Goal: Task Accomplishment & Management: Use online tool/utility

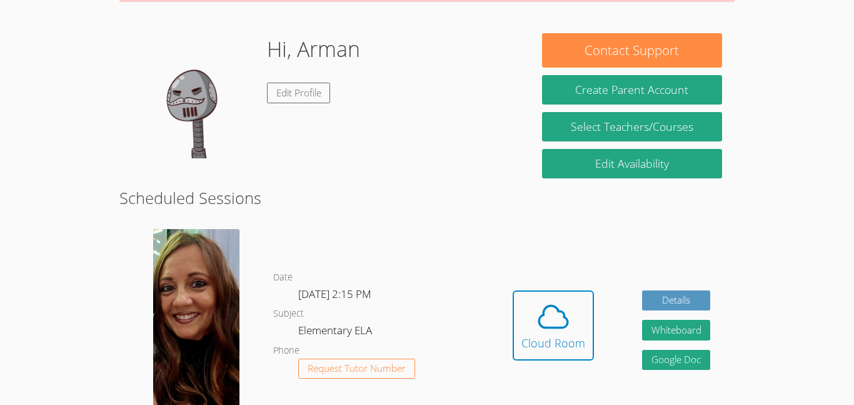
scroll to position [175, 0]
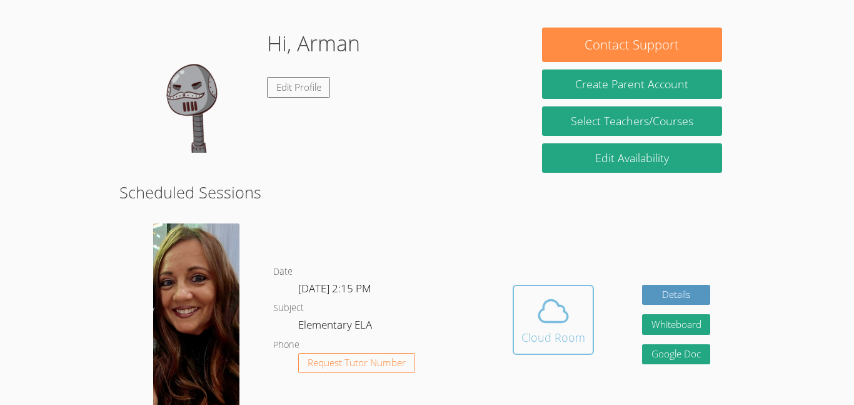
click at [559, 345] on div "Cloud Room" at bounding box center [554, 337] width 64 height 18
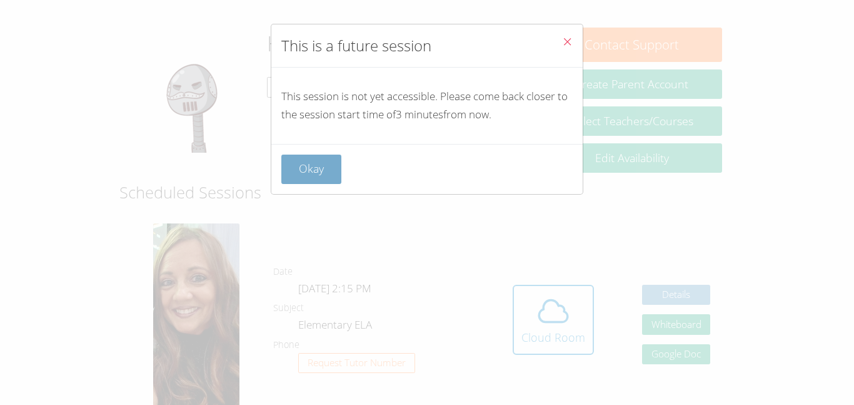
click at [308, 172] on button "Okay" at bounding box center [311, 168] width 60 height 29
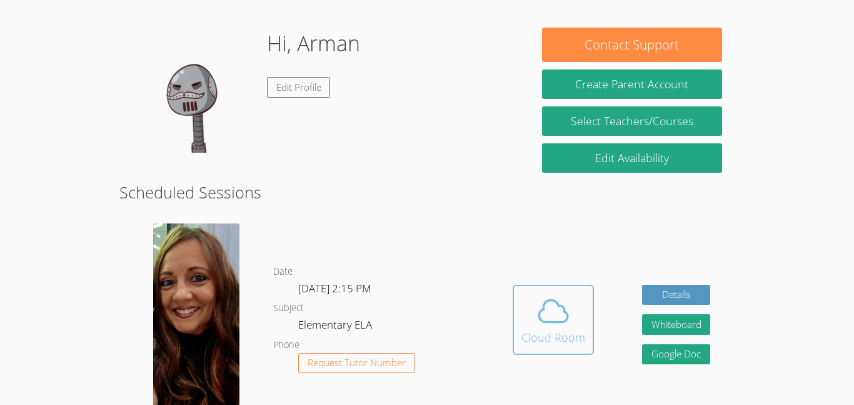
click at [556, 289] on button "Cloud Room" at bounding box center [553, 320] width 81 height 70
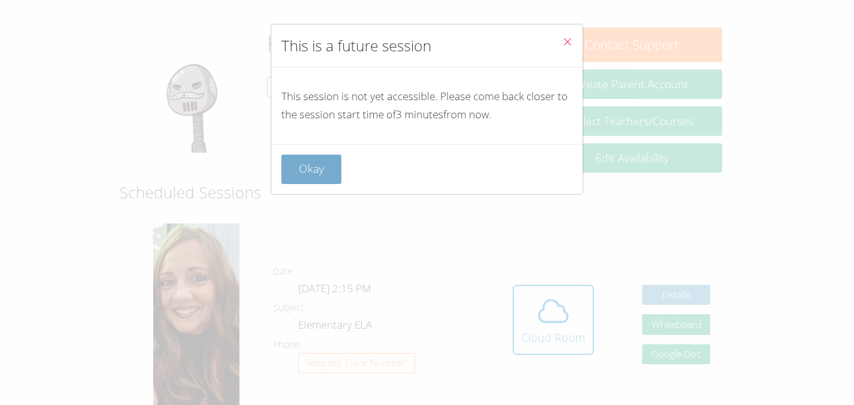
click at [308, 181] on button "Okay" at bounding box center [311, 168] width 60 height 29
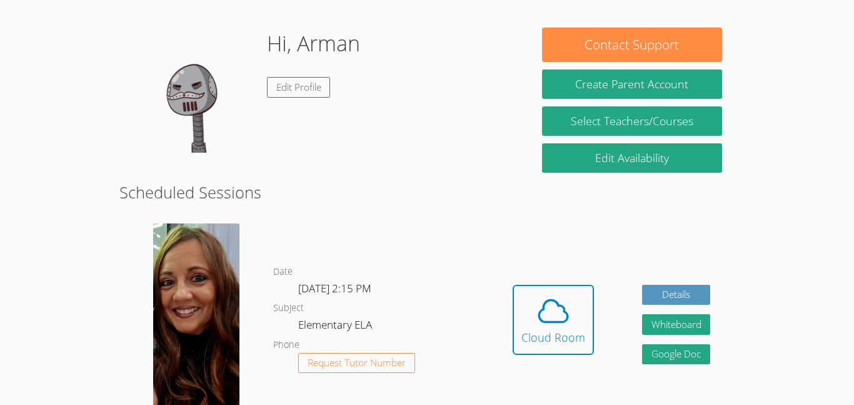
click at [513, 285] on button "Cloud Room" at bounding box center [553, 320] width 81 height 70
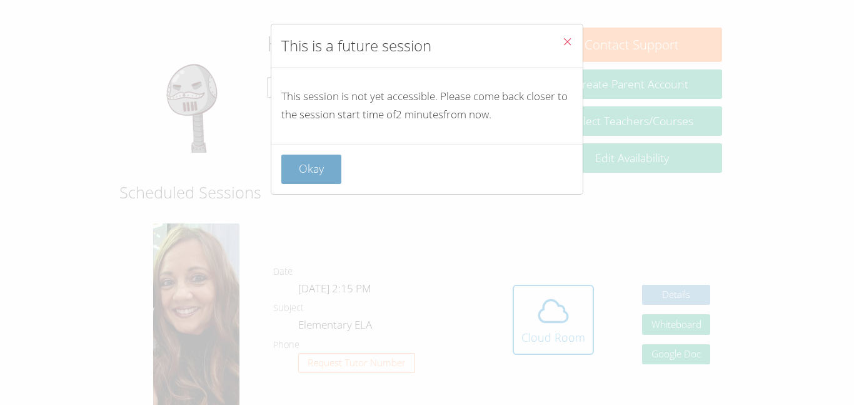
click at [337, 173] on button "Okay" at bounding box center [311, 168] width 60 height 29
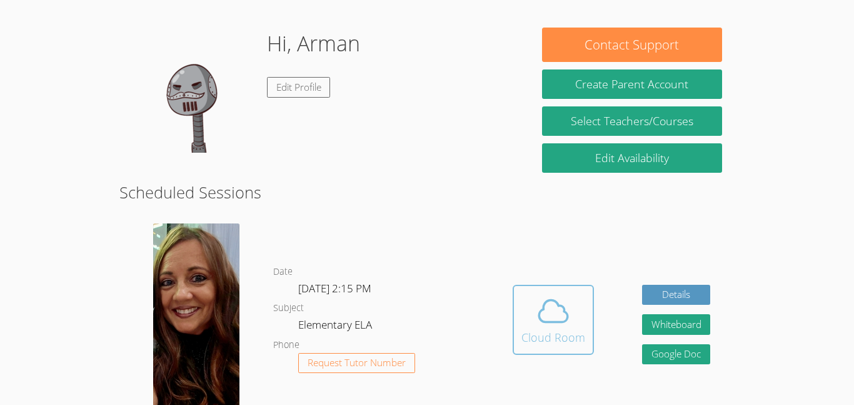
click at [575, 331] on div "Cloud Room" at bounding box center [554, 337] width 64 height 18
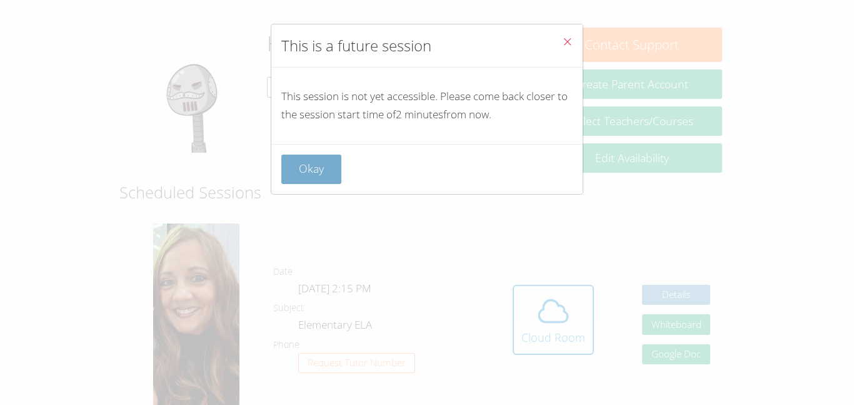
click at [315, 166] on button "Okay" at bounding box center [311, 168] width 60 height 29
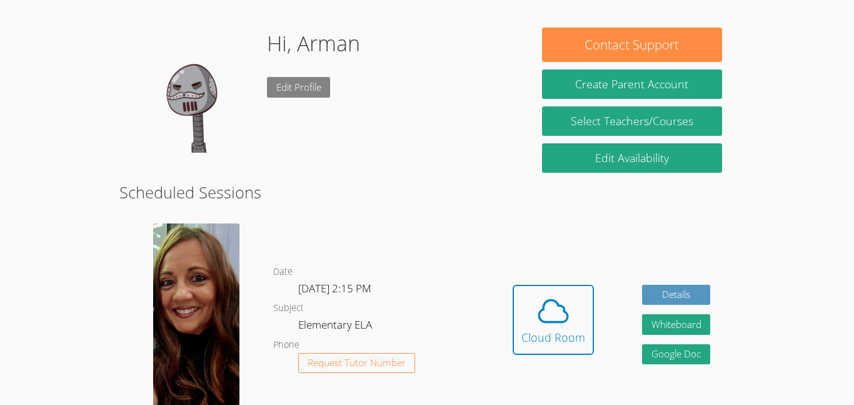
click at [297, 86] on link "Edit Profile" at bounding box center [299, 87] width 64 height 21
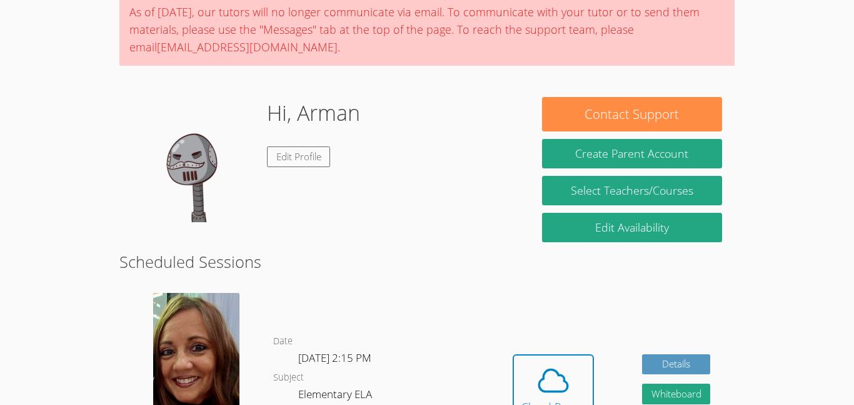
scroll to position [109, 0]
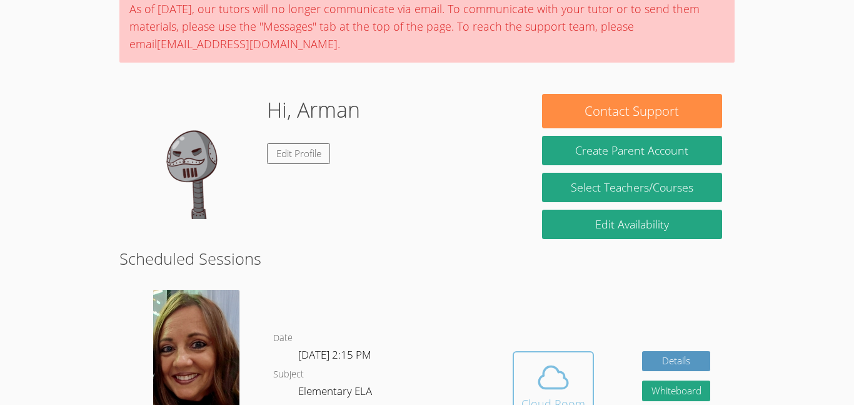
click at [582, 382] on span at bounding box center [554, 377] width 64 height 35
click at [556, 391] on icon at bounding box center [553, 377] width 35 height 35
click at [530, 384] on span at bounding box center [554, 377] width 64 height 35
click at [554, 390] on icon at bounding box center [553, 377] width 35 height 35
click at [540, 379] on icon at bounding box center [553, 377] width 35 height 35
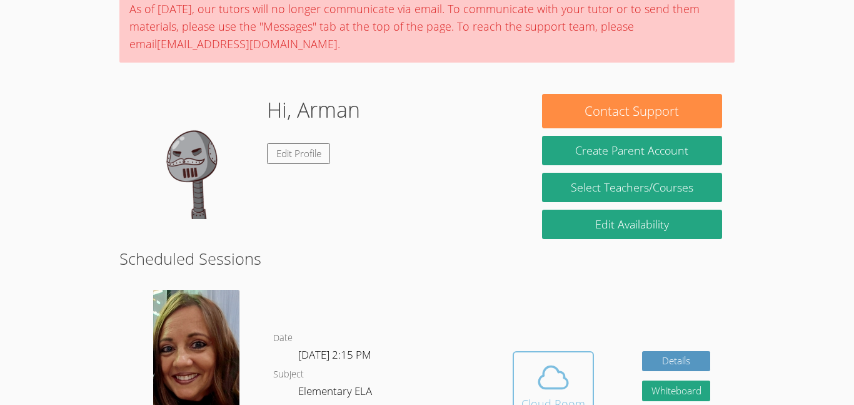
click at [517, 380] on button "Cloud Room" at bounding box center [553, 386] width 81 height 70
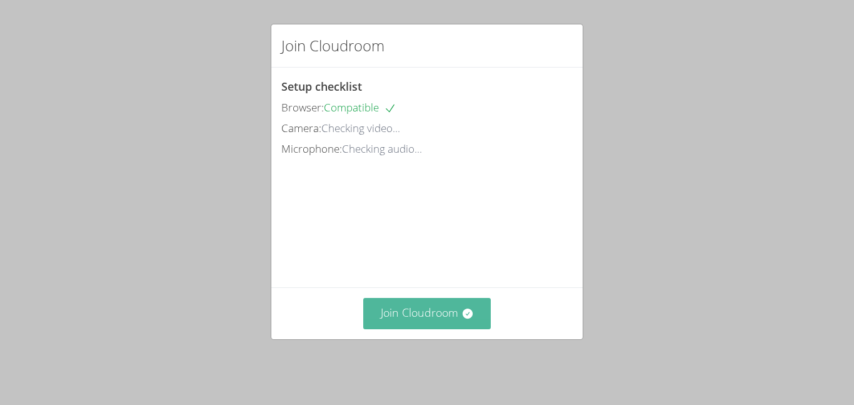
click at [435, 326] on button "Join Cloudroom" at bounding box center [427, 313] width 128 height 31
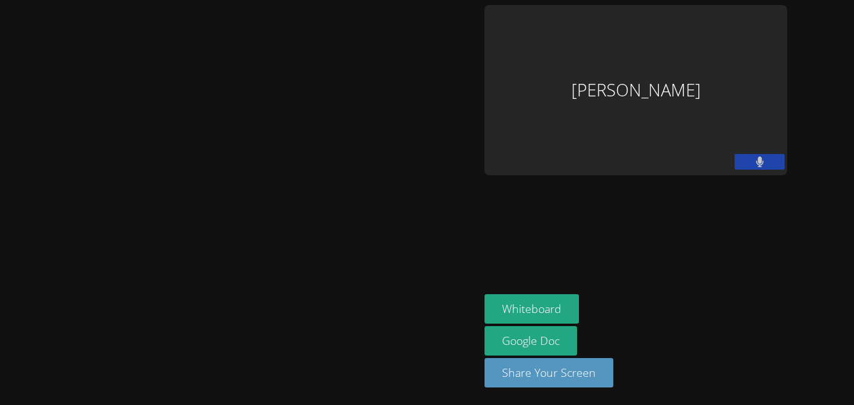
click at [752, 168] on button at bounding box center [760, 162] width 50 height 16
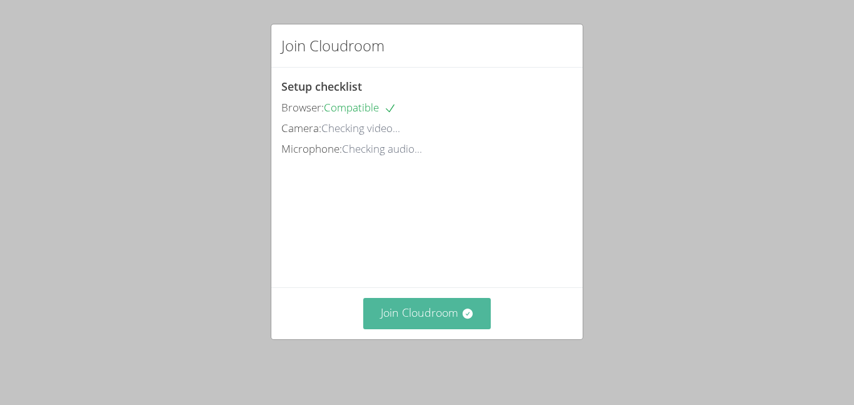
click at [416, 312] on button "Join Cloudroom" at bounding box center [427, 313] width 128 height 31
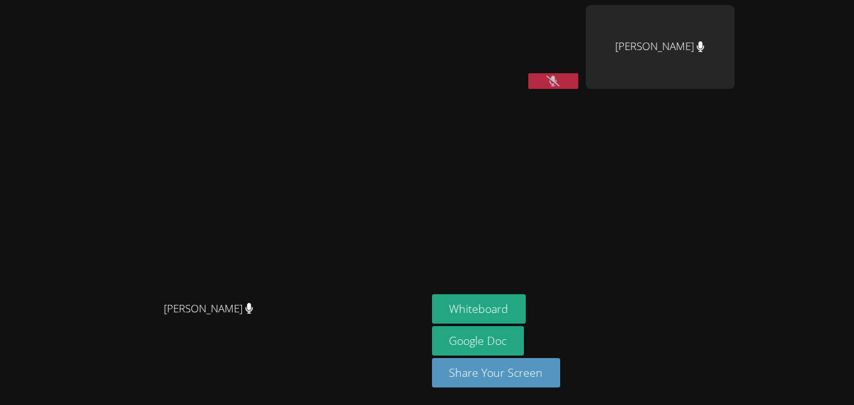
click at [579, 86] on button at bounding box center [554, 81] width 50 height 16
click at [735, 48] on div "[PERSON_NAME]" at bounding box center [660, 47] width 149 height 84
click at [705, 48] on icon at bounding box center [701, 46] width 8 height 11
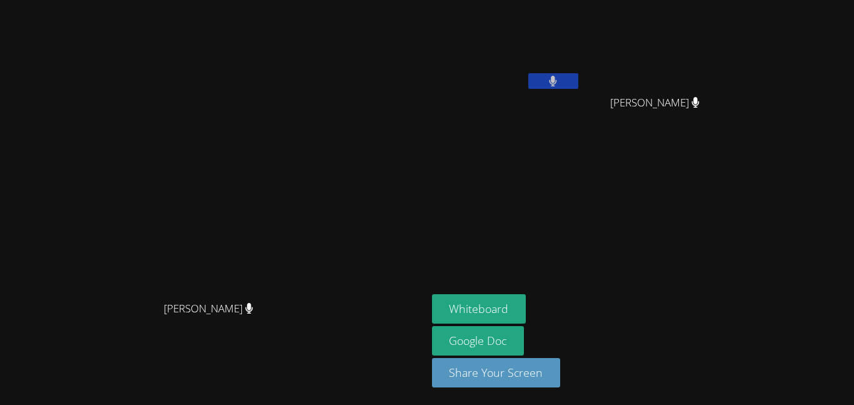
click at [700, 104] on span "[PERSON_NAME]" at bounding box center [654, 103] width 89 height 18
click at [700, 102] on icon at bounding box center [696, 102] width 8 height 11
click at [527, 305] on button "Whiteboard" at bounding box center [479, 308] width 94 height 29
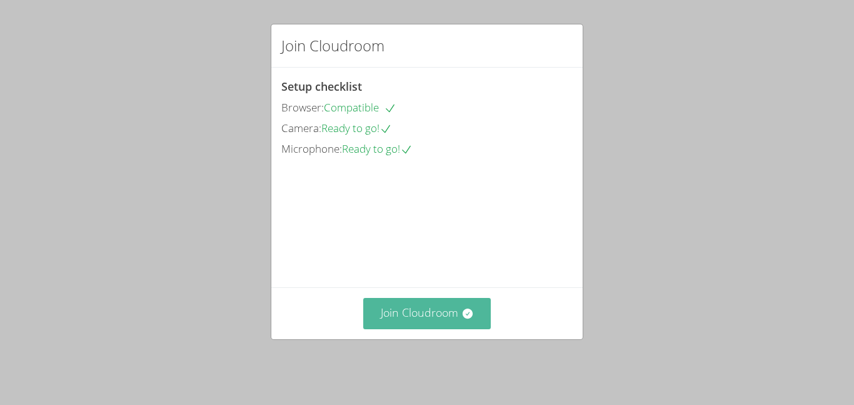
click at [470, 308] on button "Join Cloudroom" at bounding box center [427, 313] width 128 height 31
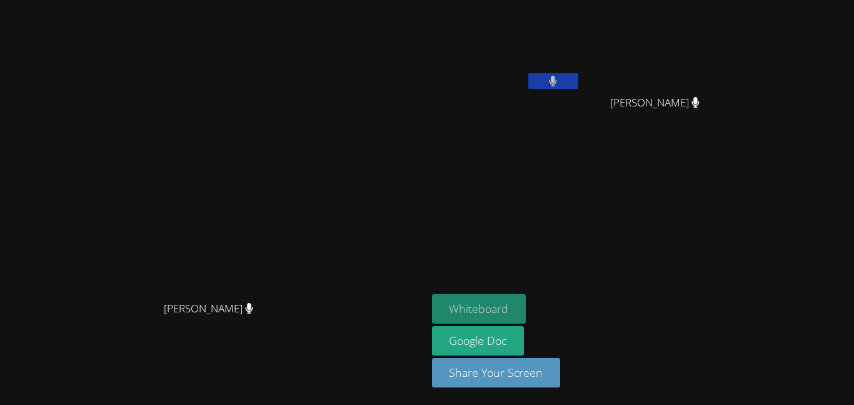
click at [527, 308] on button "Whiteboard" at bounding box center [479, 308] width 94 height 29
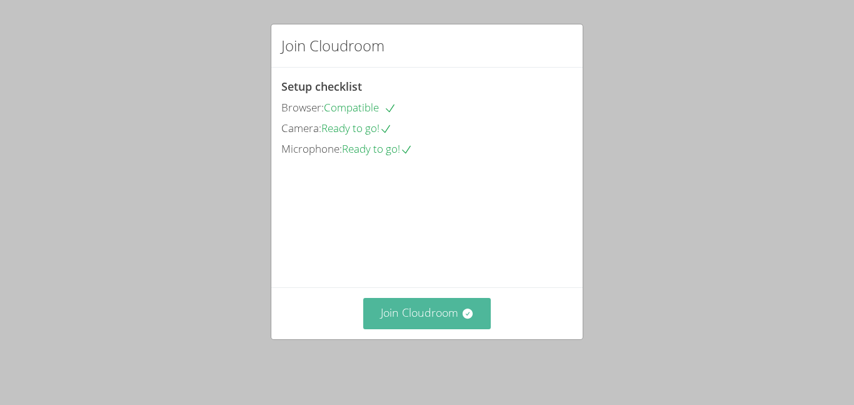
click at [428, 326] on button "Join Cloudroom" at bounding box center [427, 313] width 128 height 31
click at [417, 323] on button "Join Cloudroom" at bounding box center [427, 313] width 128 height 31
click at [517, 380] on div "Join Cloudroom Setup checklist Browser: Compatible Camera: Ready to go! Microph…" at bounding box center [427, 202] width 854 height 405
click at [435, 328] on button "Join Cloudroom" at bounding box center [427, 313] width 128 height 31
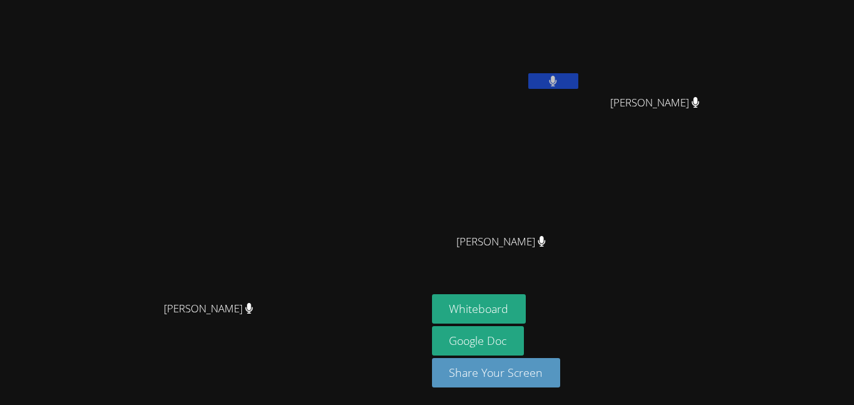
click at [422, 328] on div "[PERSON_NAME]" at bounding box center [213, 320] width 417 height 50
click at [527, 303] on button "Whiteboard" at bounding box center [479, 308] width 94 height 29
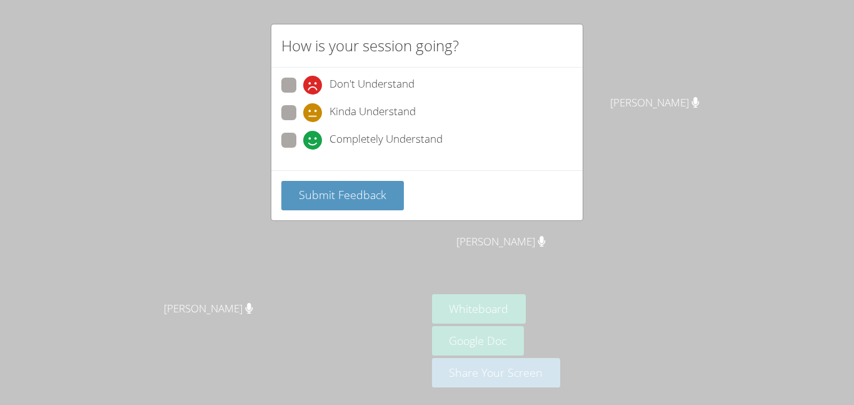
click at [303, 149] on span at bounding box center [303, 149] width 0 height 0
click at [303, 143] on input "Completely Understand" at bounding box center [308, 138] width 11 height 11
radio input "true"
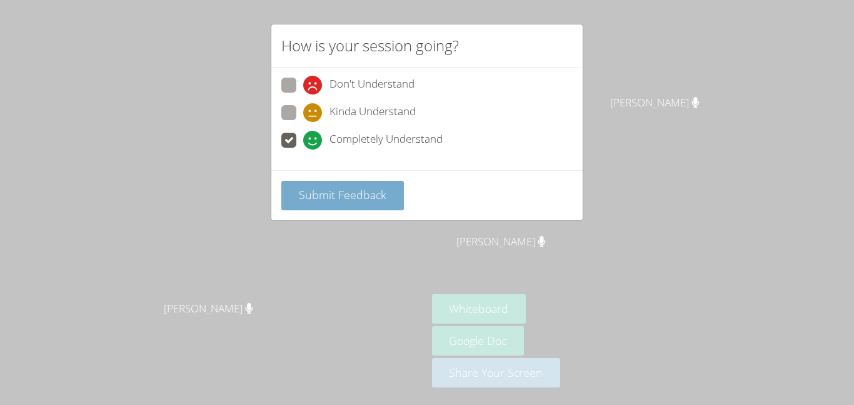
click at [335, 188] on span "Submit Feedback" at bounding box center [343, 194] width 88 height 15
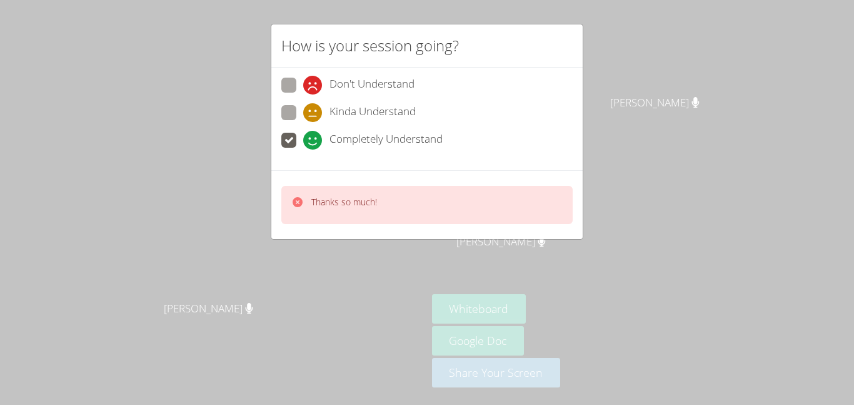
click at [425, 206] on div "Thanks so much!" at bounding box center [426, 205] width 291 height 38
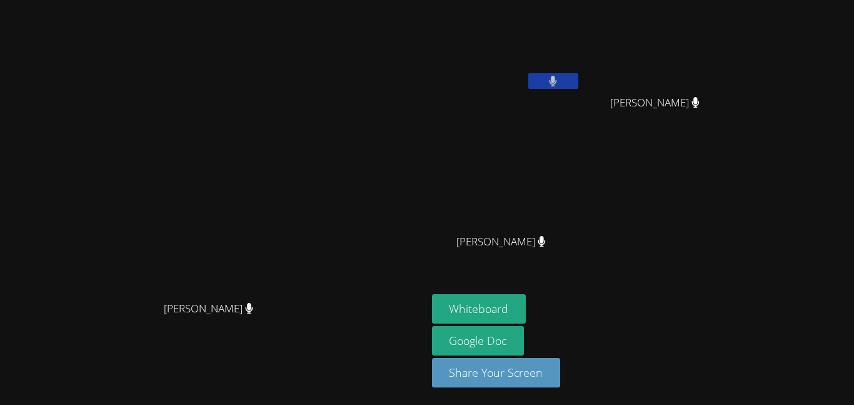
click at [700, 104] on icon at bounding box center [696, 102] width 8 height 11
click at [700, 100] on icon at bounding box center [696, 102] width 8 height 11
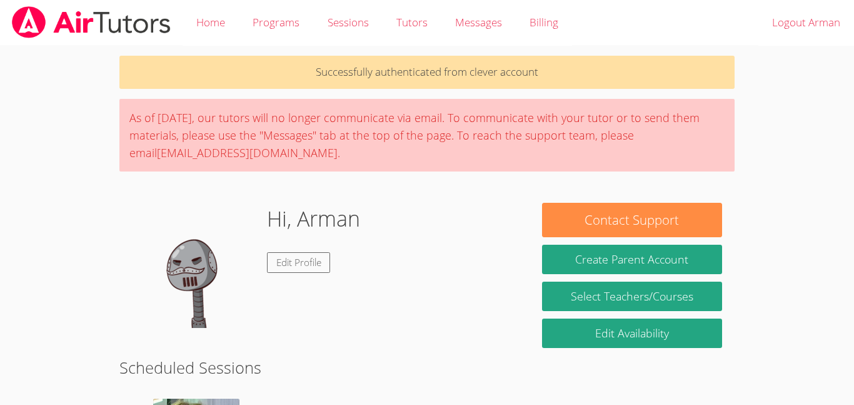
scroll to position [109, 0]
